Goal: Task Accomplishment & Management: Use online tool/utility

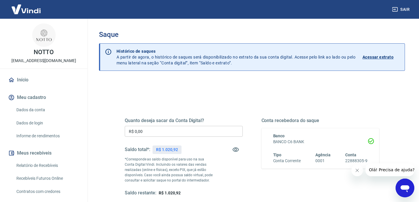
click at [159, 130] on input "R$ 0,00" at bounding box center [184, 131] width 118 height 11
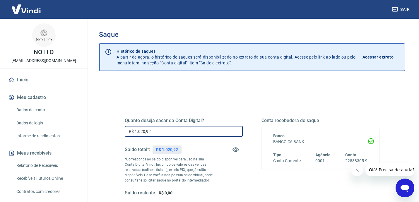
scroll to position [53, 0]
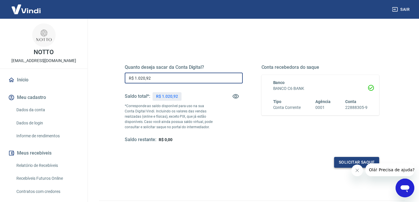
type input "R$ 1.020,92"
click at [341, 163] on button "Solicitar saque" at bounding box center [356, 162] width 45 height 11
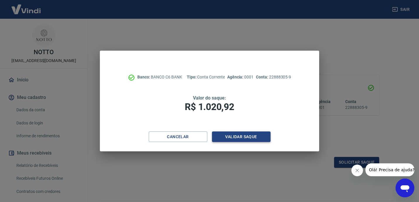
click at [219, 135] on button "Validar saque" at bounding box center [241, 137] width 59 height 11
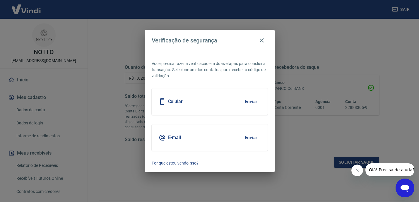
click at [249, 135] on button "Enviar" at bounding box center [251, 138] width 19 height 12
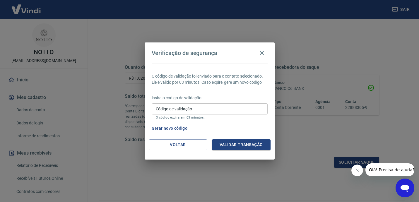
click at [180, 107] on input "Código de validação" at bounding box center [210, 108] width 116 height 11
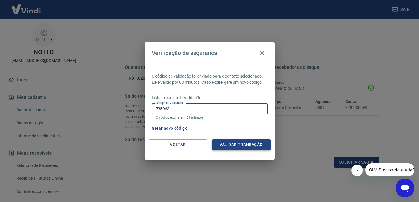
type input "735963"
click at [262, 147] on button "Validar transação" at bounding box center [241, 145] width 59 height 11
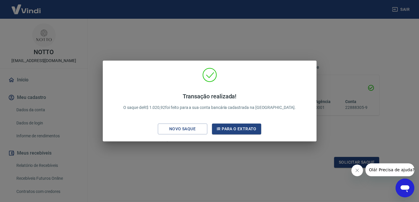
click at [229, 48] on div "Transação realizada! O saque de R$ 1.020,92 foi feito para a sua conta bancária…" at bounding box center [209, 101] width 419 height 202
